Goal: Information Seeking & Learning: Learn about a topic

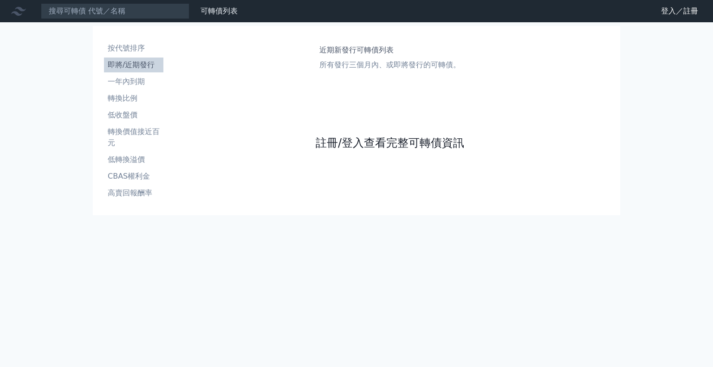
click at [368, 142] on link "註冊/登入查看完整可轉債資訊" at bounding box center [390, 143] width 148 height 15
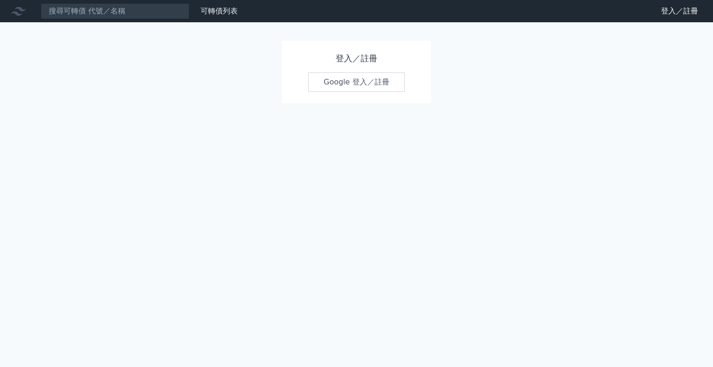
click at [360, 80] on link "Google 登入／註冊" at bounding box center [356, 81] width 97 height 19
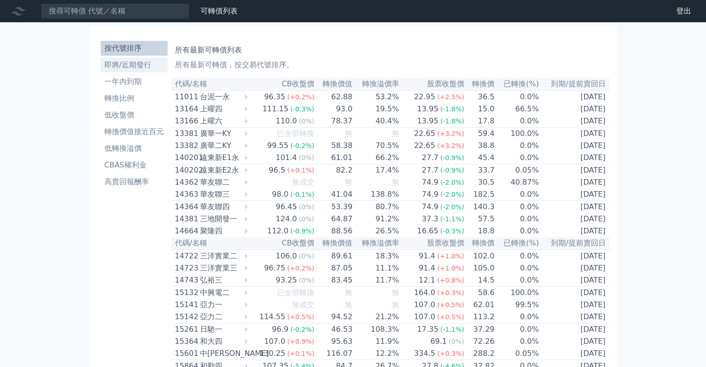
click at [140, 61] on li "即將/近期發行" at bounding box center [134, 64] width 67 height 11
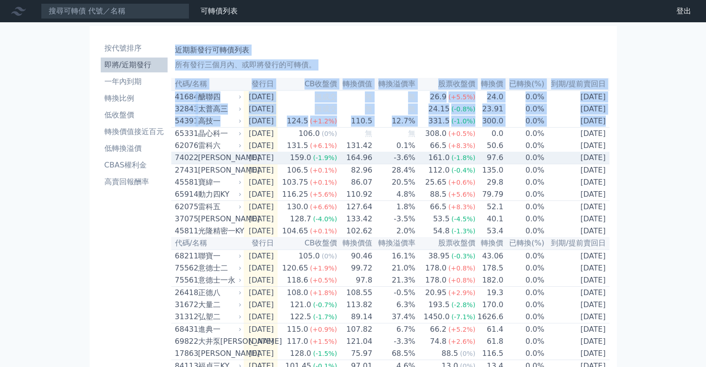
drag, startPoint x: 172, startPoint y: 139, endPoint x: 170, endPoint y: 173, distance: 34.0
click at [170, 173] on div "按代號排序 即將/近期發行 一年內到期 轉換比例 低收盤價 轉換價值接近百元 低轉換溢價 CBAS權利金 高賣回報酬率 近期新發行可轉債列表 所有發行三個月內…" at bounding box center [353, 339] width 512 height 612
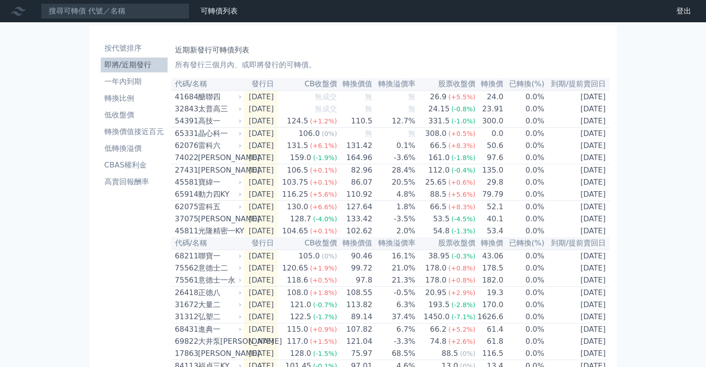
click at [134, 250] on div "按代號排序 即將/近期發行 一年內到期 轉換比例 低收盤價 轉換價值接近百元 低轉換溢價 CBAS權利金 高賣回報酬率" at bounding box center [134, 339] width 74 height 604
click at [38, 292] on div "可轉債列表 財務數據 可轉債列表 財務數據 登出 登出 按代號排序 即將/近期發行 一年內到期 轉換比例 低收盤價 轉換價值接近百元 低轉換溢價" at bounding box center [353, 328] width 706 height 656
